Goal: Task Accomplishment & Management: Complete application form

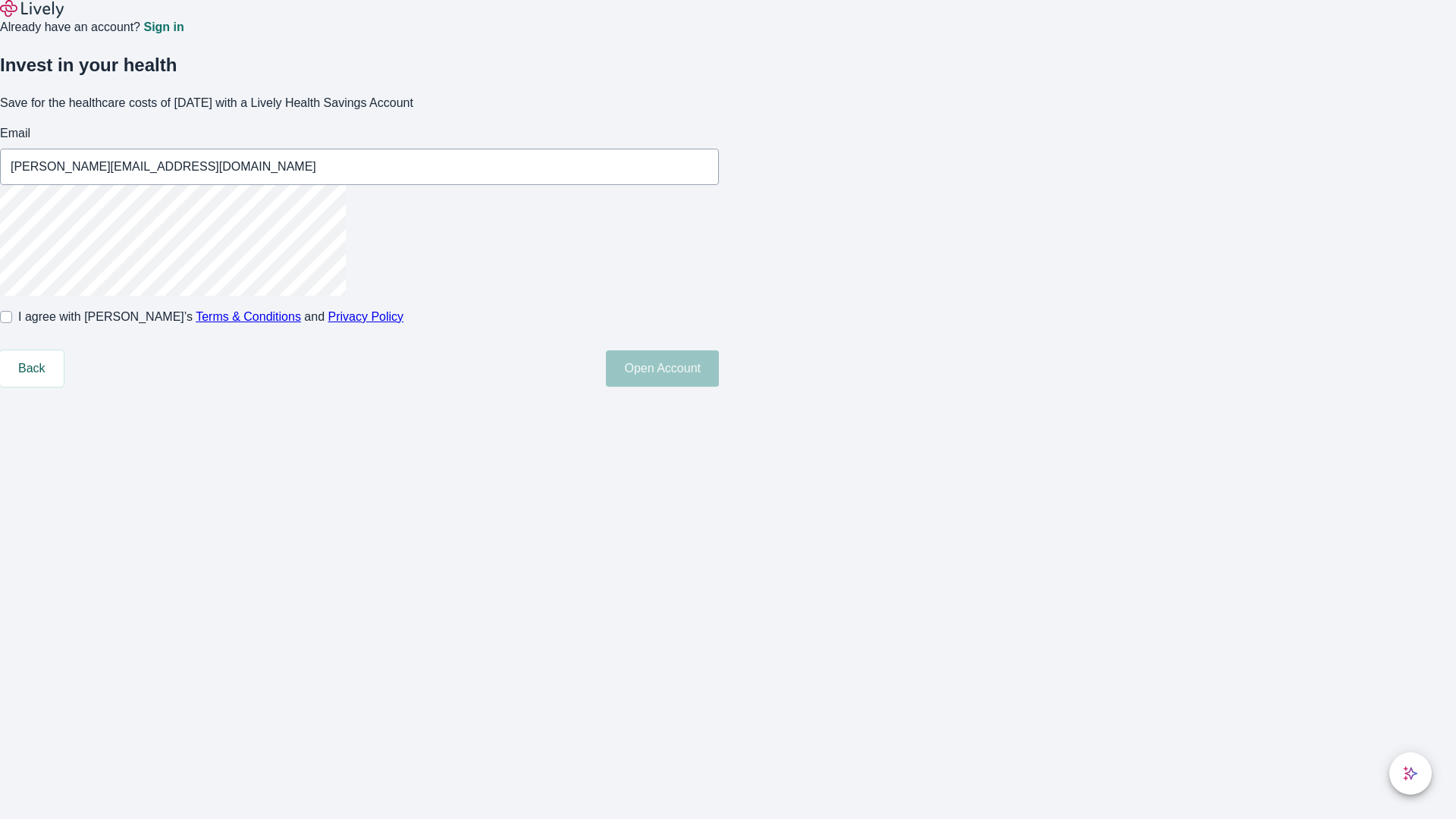
click at [12, 323] on input "I agree with Lively’s Terms & Conditions and Privacy Policy" at bounding box center [6, 317] width 12 height 12
checkbox input "true"
click at [719, 387] on button "Open Account" at bounding box center [663, 368] width 113 height 36
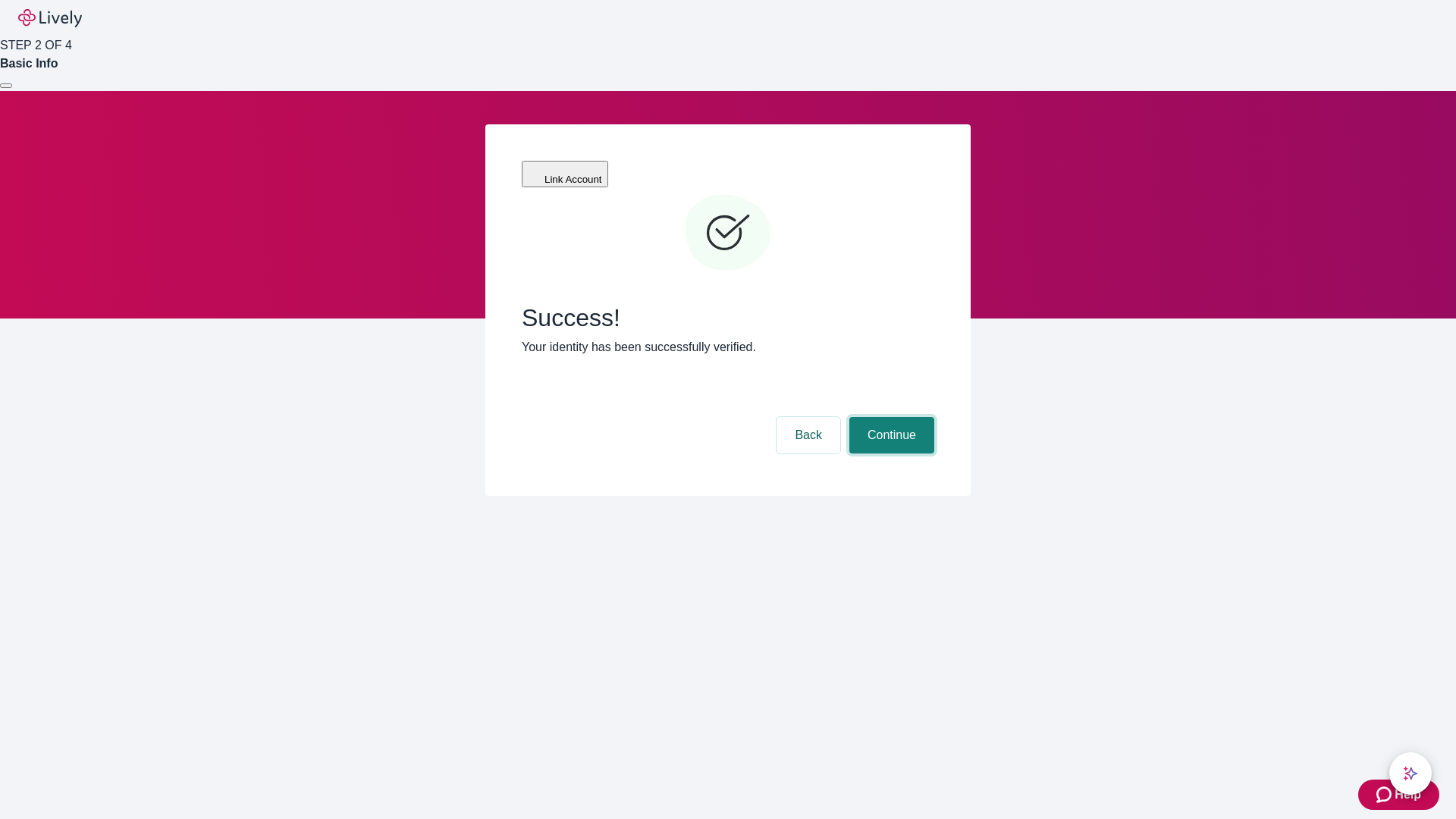
click at [889, 417] on button "Continue" at bounding box center [892, 435] width 85 height 36
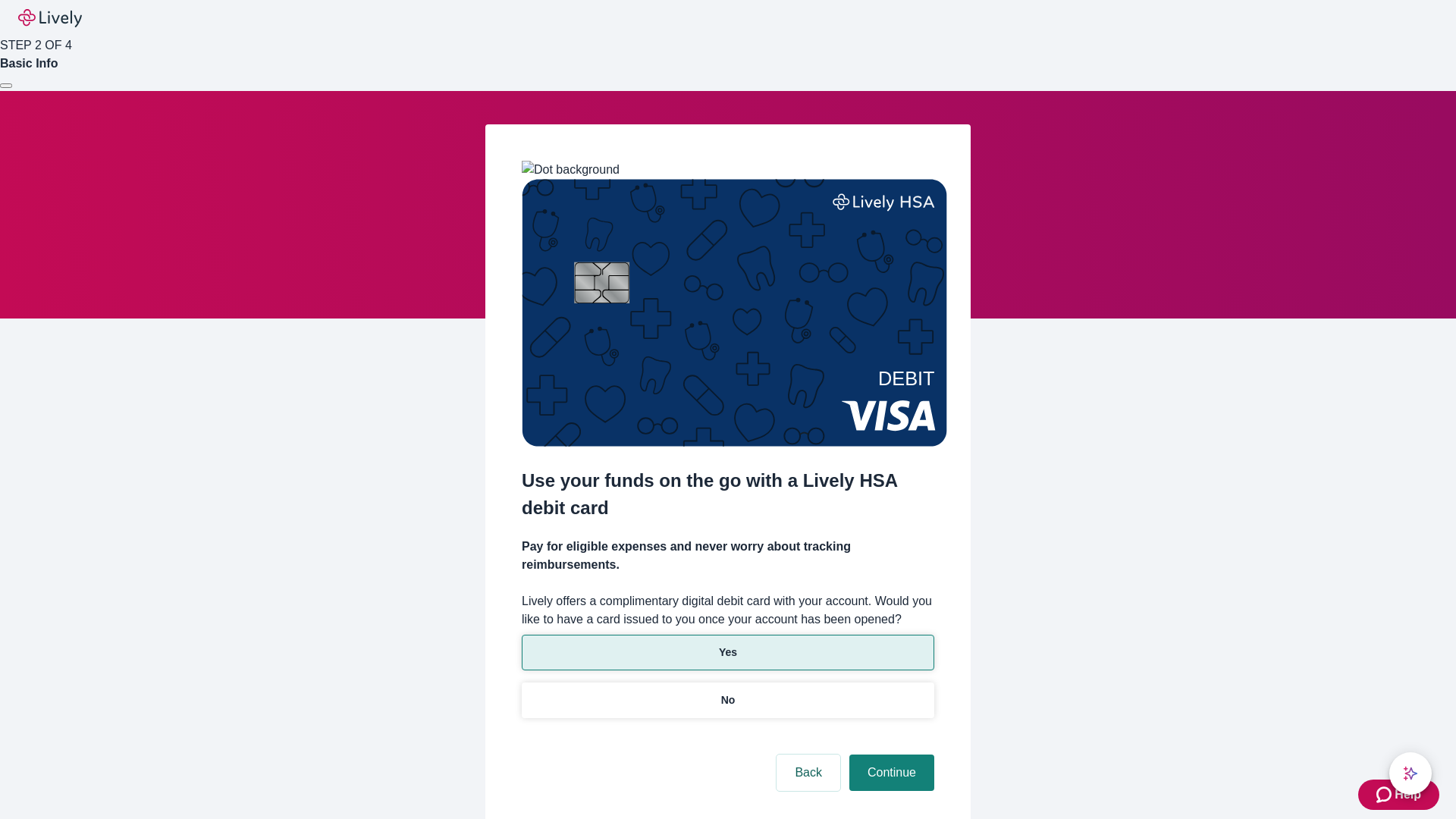
click at [727, 645] on p "Yes" at bounding box center [728, 653] width 19 height 16
click at [889, 755] on button "Continue" at bounding box center [892, 773] width 85 height 36
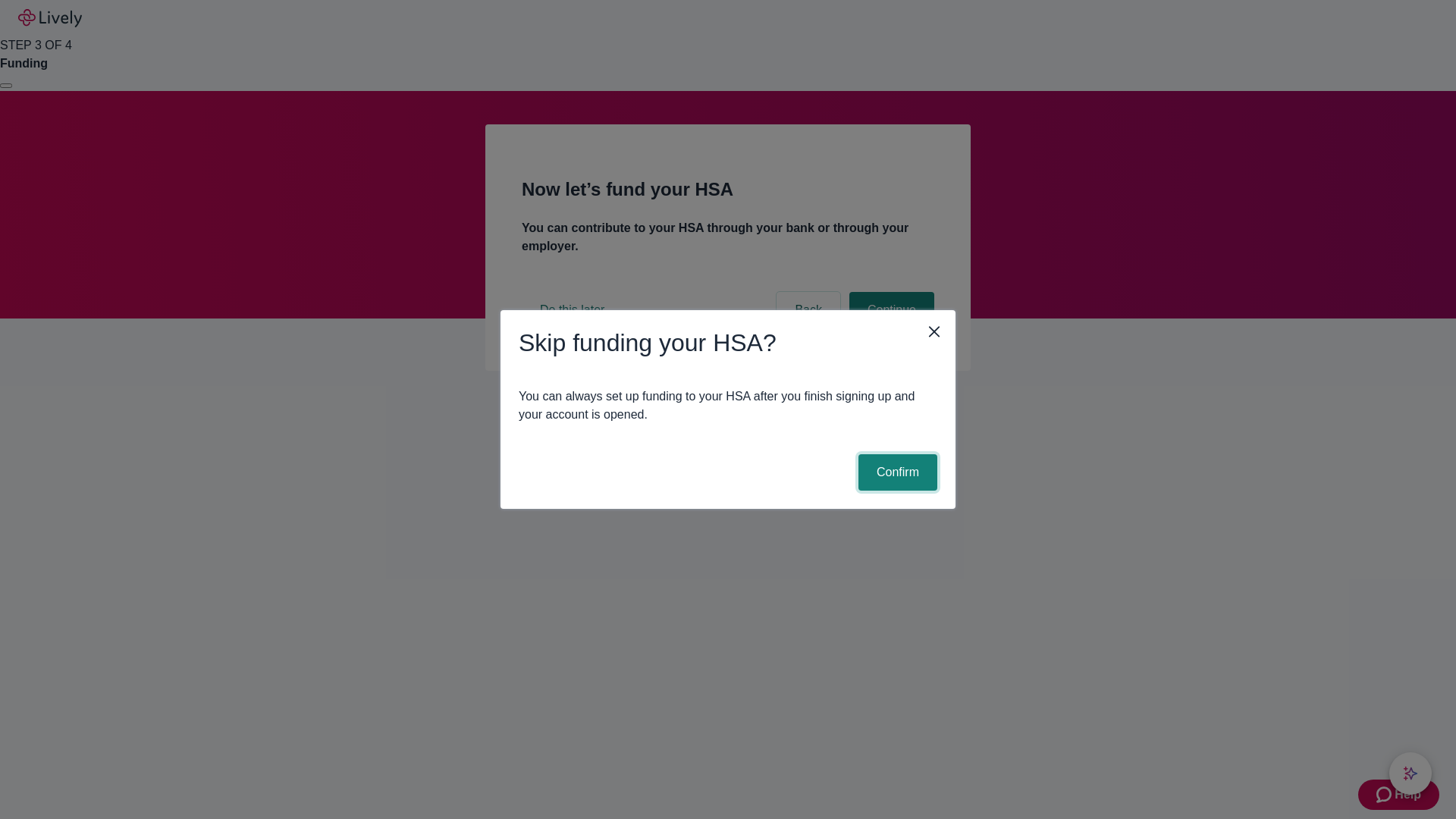
click at [895, 473] on button "Confirm" at bounding box center [898, 472] width 79 height 36
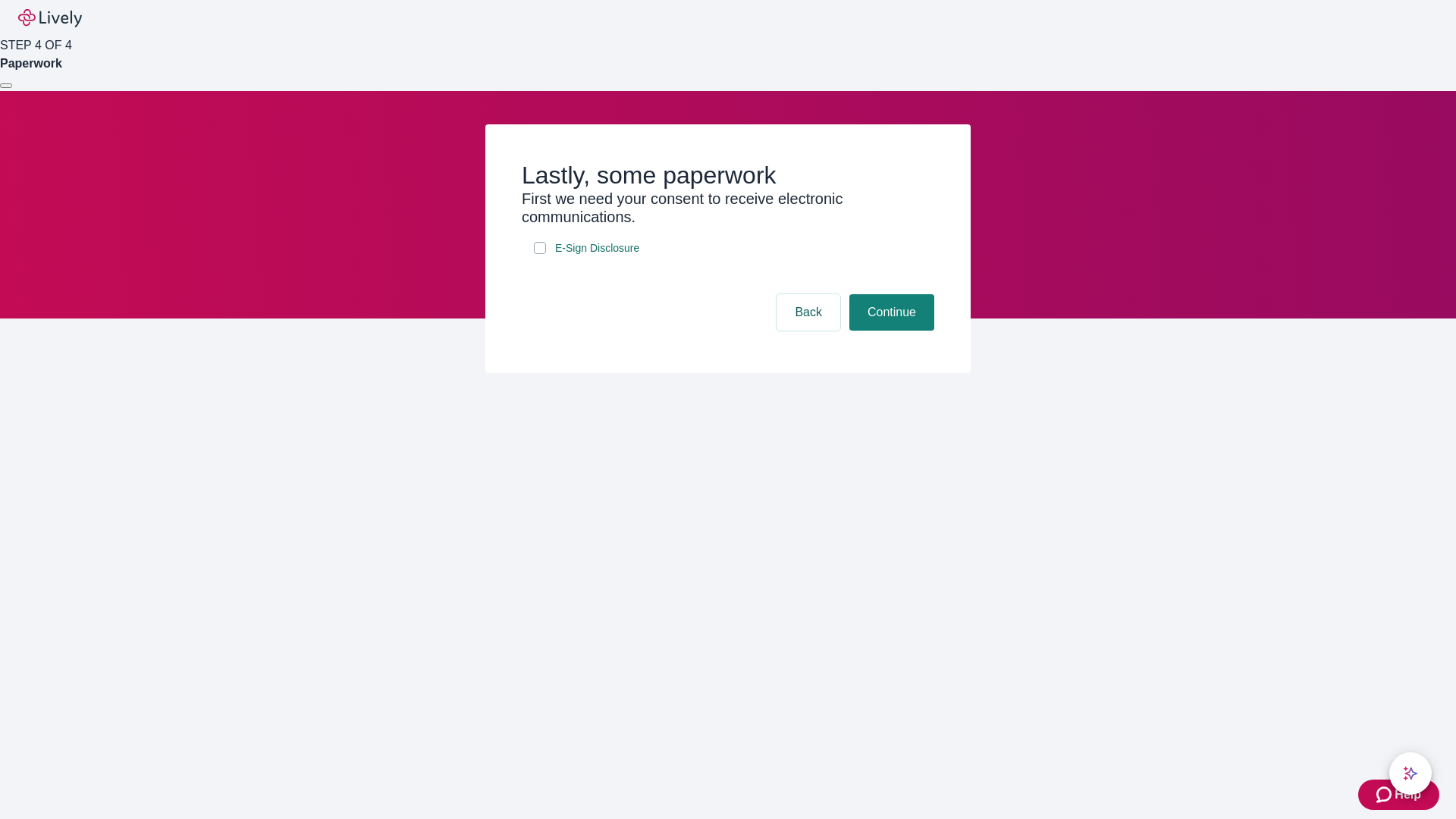
click at [540, 254] on input "E-Sign Disclosure" at bounding box center [540, 248] width 12 height 12
checkbox input "true"
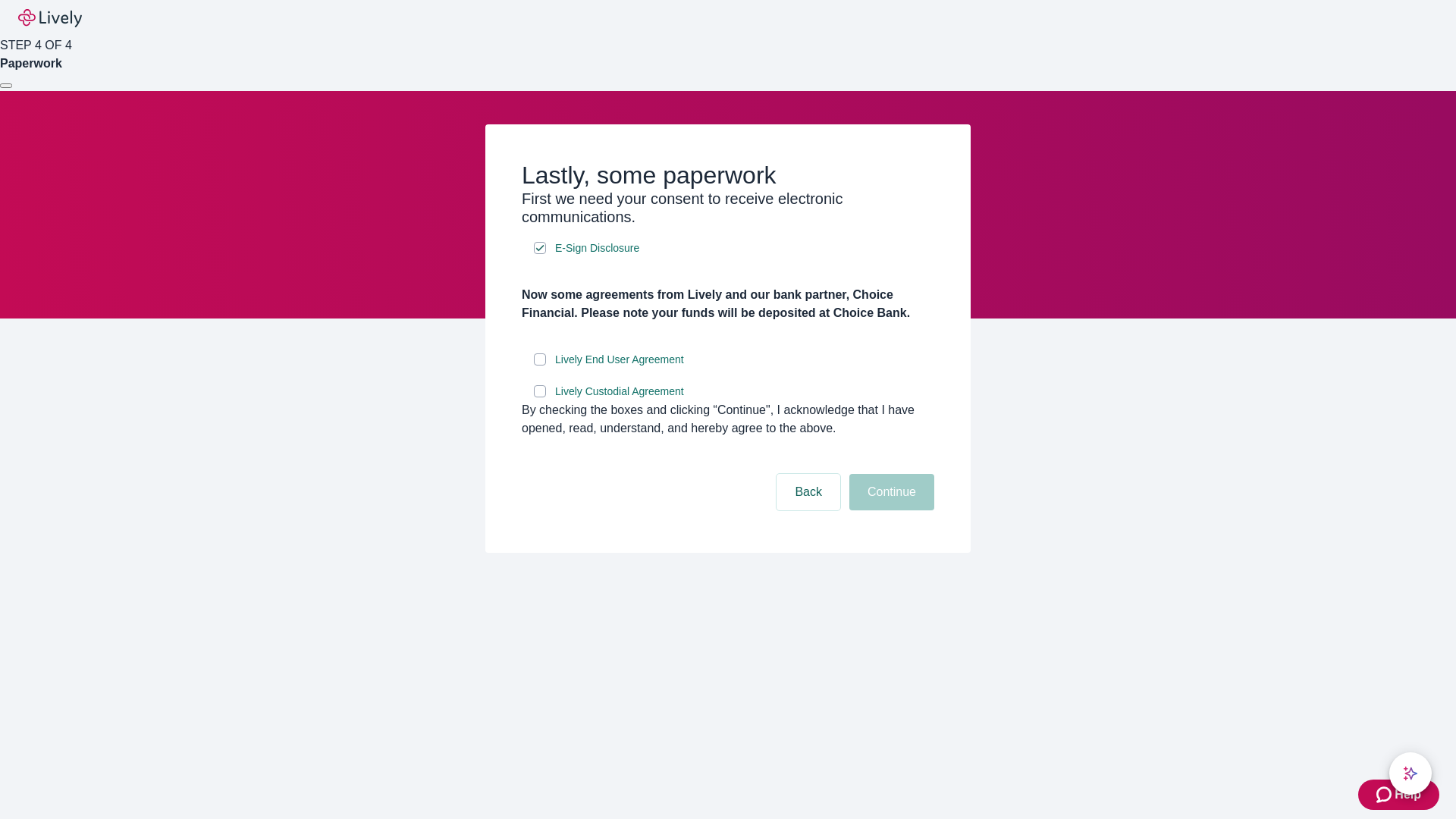
click at [540, 366] on input "Lively End User Agreement" at bounding box center [540, 360] width 12 height 12
checkbox input "true"
click at [540, 398] on input "Lively Custodial Agreement" at bounding box center [540, 391] width 12 height 12
checkbox input "true"
click at [889, 510] on button "Continue" at bounding box center [892, 492] width 85 height 36
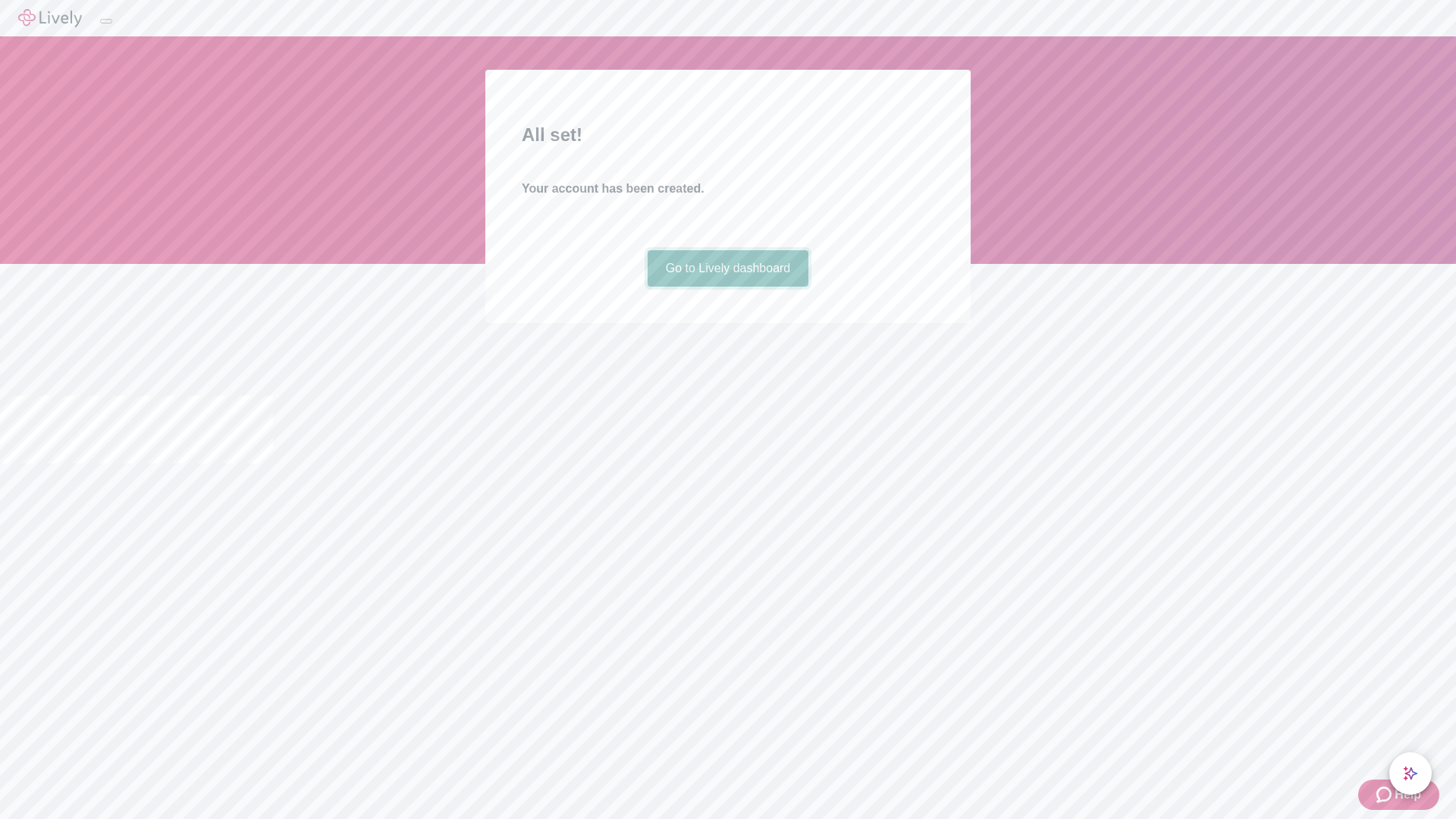
click at [727, 287] on link "Go to Lively dashboard" at bounding box center [728, 268] width 162 height 36
